Goal: Task Accomplishment & Management: Use online tool/utility

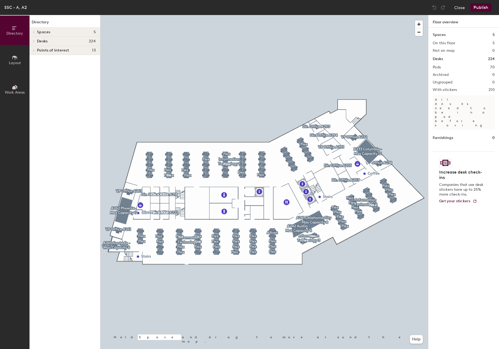
click at [71, 174] on div "Directory Spaces 5 A233 Columbia - Max Capacity 12 A241 [US_STATE][GEOGRAPHIC_D…" at bounding box center [65, 182] width 71 height 334
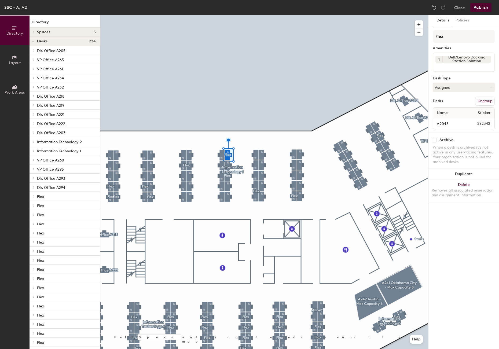
click at [492, 98] on button "Ungroup" at bounding box center [485, 101] width 20 height 9
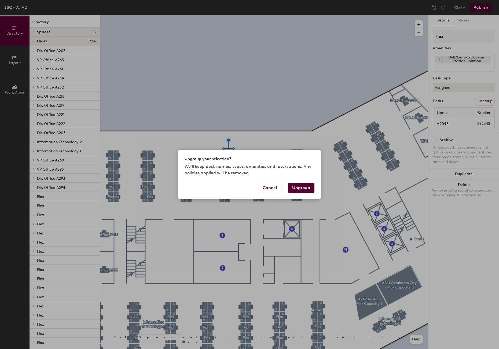
click at [301, 188] on button "Ungroup" at bounding box center [301, 188] width 27 height 10
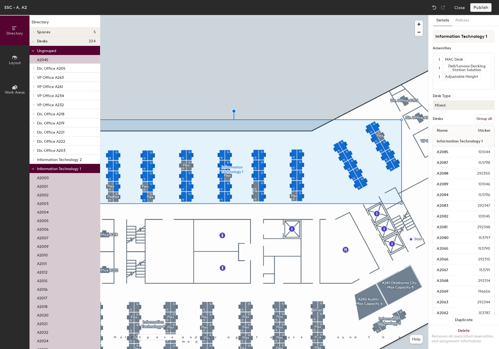
click at [484, 117] on button "Group all" at bounding box center [484, 118] width 21 height 9
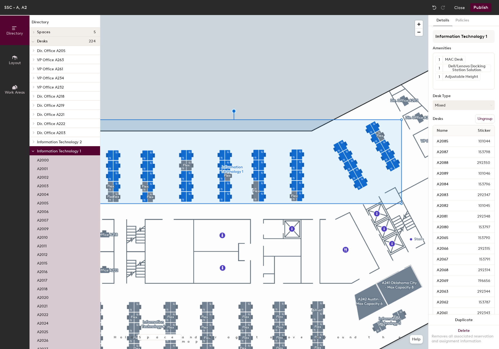
click at [477, 5] on button "Publish" at bounding box center [480, 7] width 21 height 9
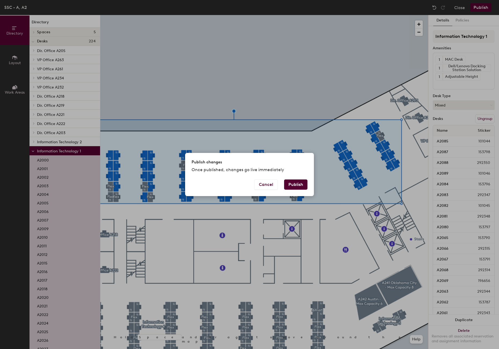
click at [295, 186] on button "Publish" at bounding box center [295, 184] width 23 height 10
